Goal: Task Accomplishment & Management: Use online tool/utility

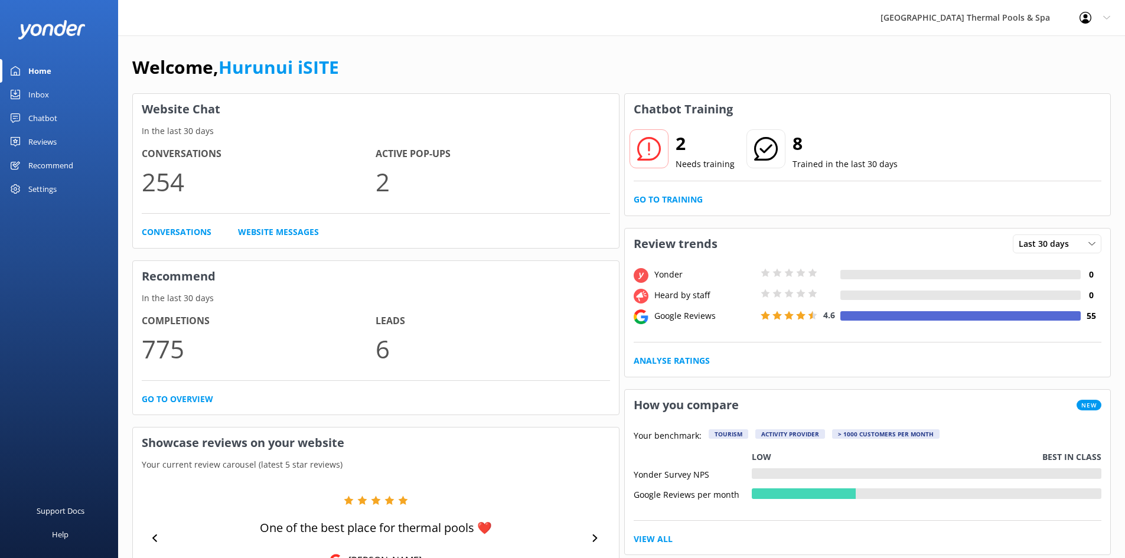
click at [678, 192] on div "2 Needs training 8 Trained in the last 30 days Go to Training" at bounding box center [868, 170] width 486 height 91
click at [678, 197] on link "Go to Training" at bounding box center [668, 199] width 69 height 13
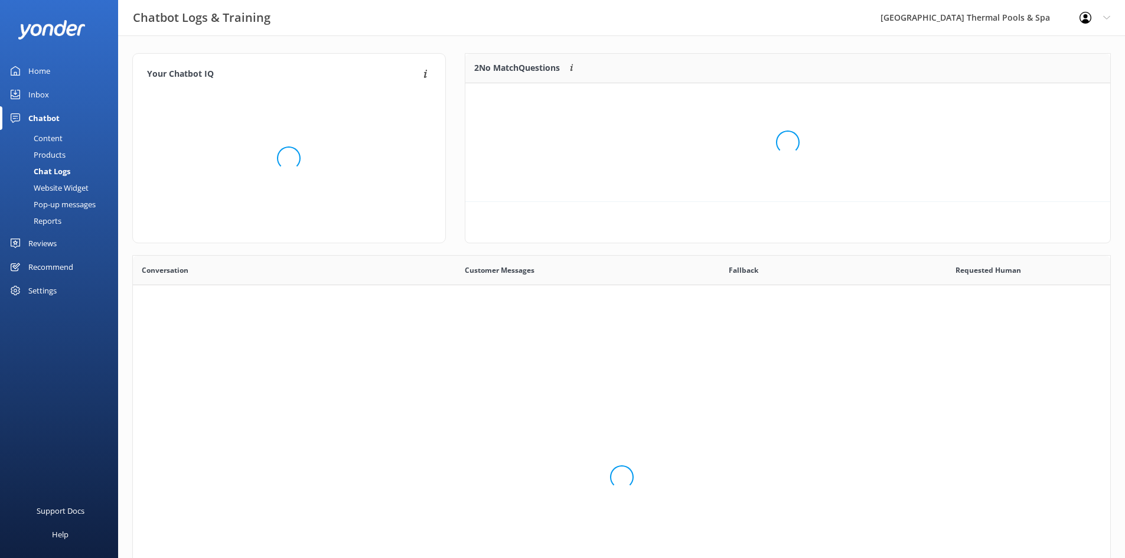
scroll to position [405, 969]
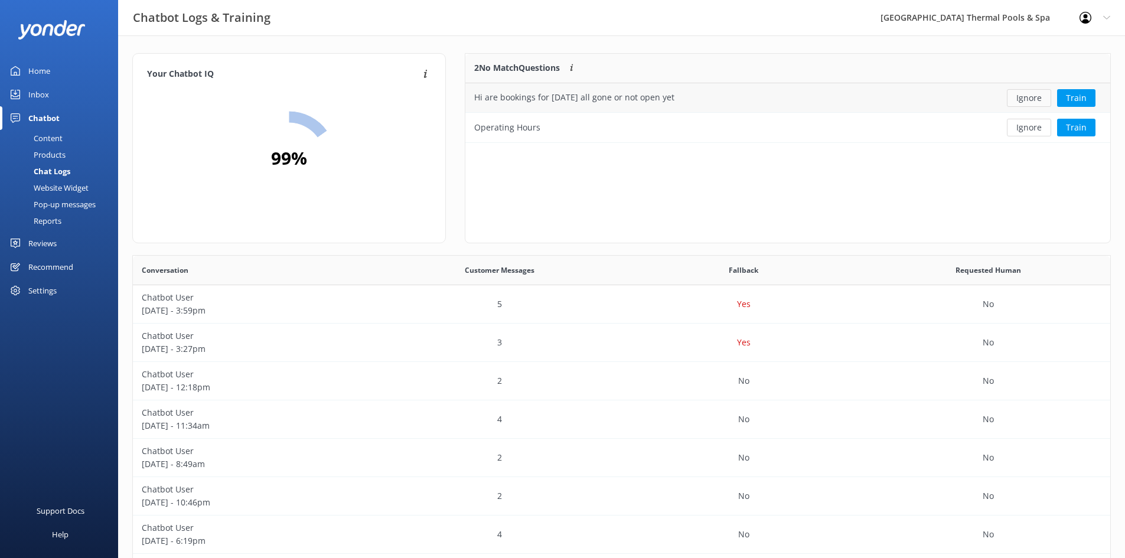
click at [1037, 94] on button "Ignore" at bounding box center [1029, 98] width 44 height 18
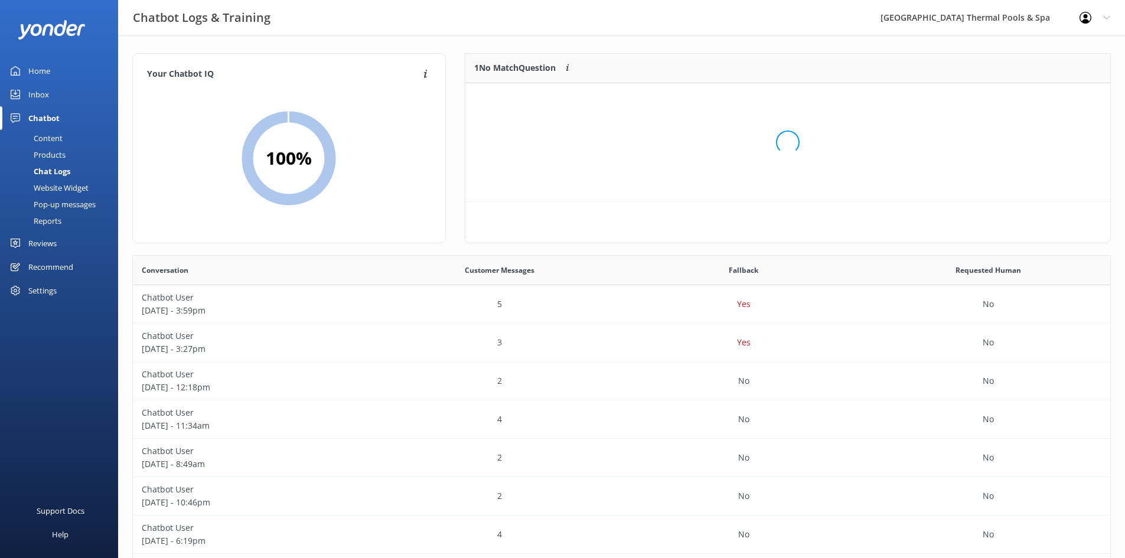
scroll to position [51, 636]
click at [1035, 96] on button "Ignore" at bounding box center [1029, 98] width 44 height 18
click at [43, 69] on div "Home" at bounding box center [39, 71] width 22 height 24
